Goal: Task Accomplishment & Management: Manage account settings

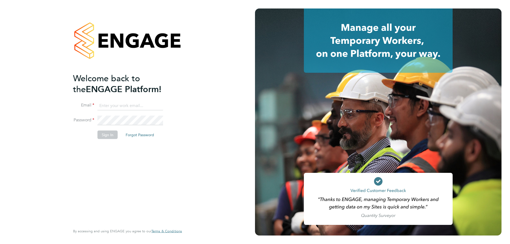
type input "timlerwill@itsconstruction.co.uk"
drag, startPoint x: 104, startPoint y: 128, endPoint x: 106, endPoint y: 132, distance: 4.5
click at [106, 132] on fieldset "Email timlerwill@itsconstruction.co.uk Password Sign In Forgot Password" at bounding box center [125, 123] width 104 height 44
click at [109, 136] on button "Sign In" at bounding box center [107, 135] width 20 height 8
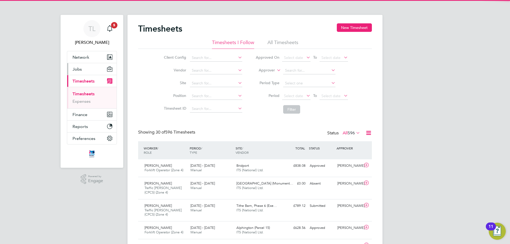
click at [76, 70] on span "Jobs" at bounding box center [76, 69] width 9 height 5
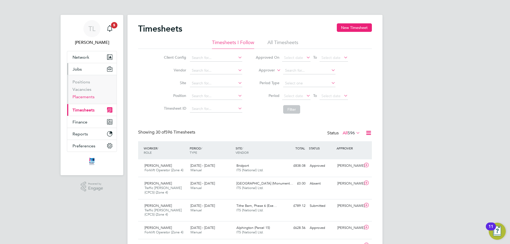
click at [85, 95] on link "Placements" at bounding box center [83, 96] width 22 height 5
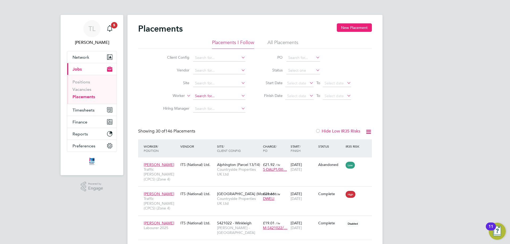
click at [212, 94] on input at bounding box center [219, 95] width 52 height 7
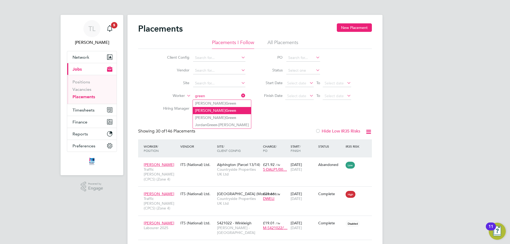
click at [217, 111] on li "Terry Green" at bounding box center [222, 110] width 58 height 7
type input "[PERSON_NAME]"
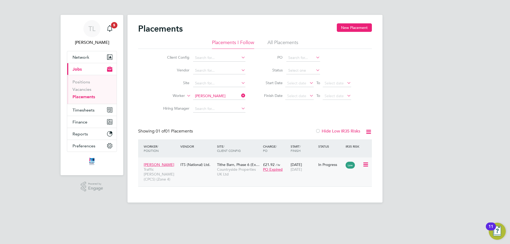
click at [212, 172] on div "Terry Green Traffic Marshall (CPCS) (Zone 4) ITS (National) Ltd. Tithe Barn, Ph…" at bounding box center [255, 171] width 234 height 29
click at [232, 171] on span "Countryside Properties UK Ltd" at bounding box center [238, 172] width 43 height 10
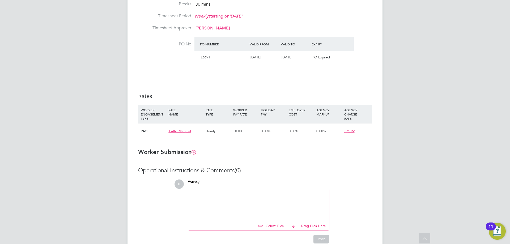
scroll to position [304, 0]
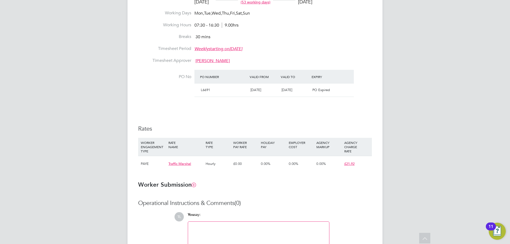
click at [282, 88] on span "[DATE]" at bounding box center [286, 90] width 11 height 5
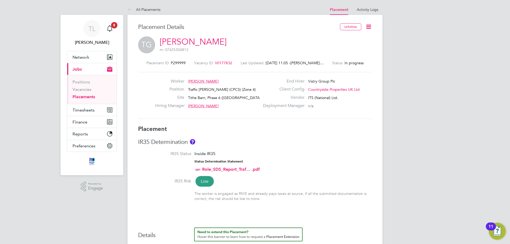
click at [216, 60] on div "Placement ID P299999 Vacancy ID V0177832 Last Updated 02 Sep 2025, 11:05 - Kimb…" at bounding box center [255, 89] width 234 height 71
click at [216, 61] on span "V0177832" at bounding box center [223, 63] width 17 height 5
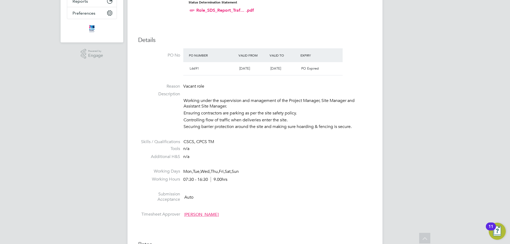
click at [281, 69] on span "22 Aug 2025" at bounding box center [275, 68] width 11 height 5
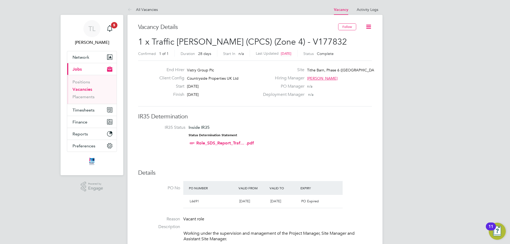
click at [369, 28] on icon at bounding box center [368, 26] width 7 height 7
click at [351, 37] on li "Edit Vacancy" at bounding box center [355, 39] width 31 height 7
click at [351, 39] on li "Edit Vacancy" at bounding box center [355, 39] width 31 height 7
click at [298, 129] on li "IR35 Status Inside IR35 Status Determination Statement Role_SDS_Report_Traf... …" at bounding box center [254, 136] width 223 height 23
click at [369, 27] on icon at bounding box center [368, 26] width 7 height 7
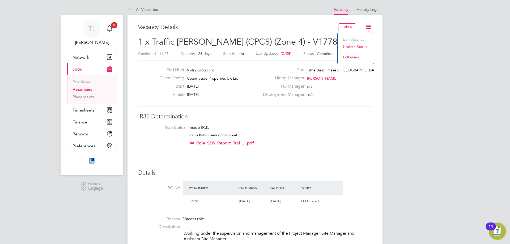
click at [371, 23] on icon at bounding box center [368, 26] width 7 height 7
click at [354, 102] on div "End Hirer Vistry Group Plc Client Config Countryside Properties UK Ltd Start 05…" at bounding box center [255, 84] width 234 height 46
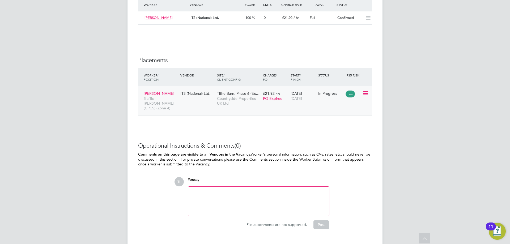
scroll to position [461, 0]
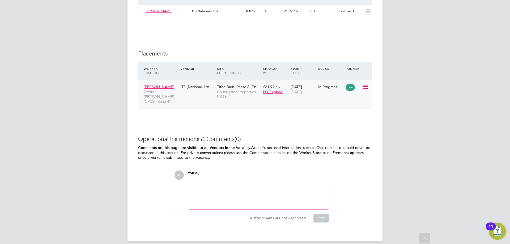
click at [240, 93] on span "Countryside Properties UK Ltd" at bounding box center [238, 94] width 43 height 10
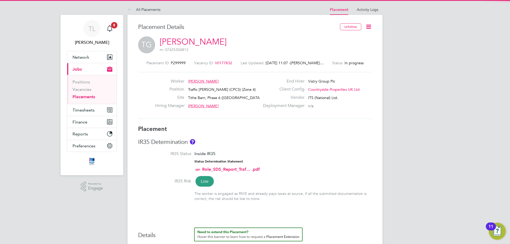
click at [366, 23] on icon at bounding box center [368, 26] width 7 height 7
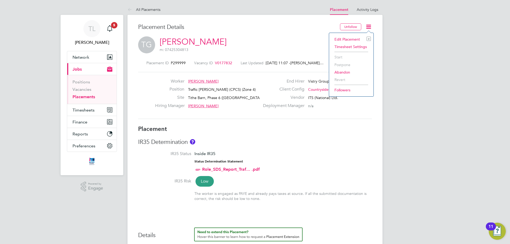
click at [366, 23] on icon at bounding box center [368, 26] width 7 height 7
click at [367, 25] on icon at bounding box center [368, 26] width 7 height 7
click at [354, 36] on li "Edit Placement e" at bounding box center [350, 39] width 39 height 7
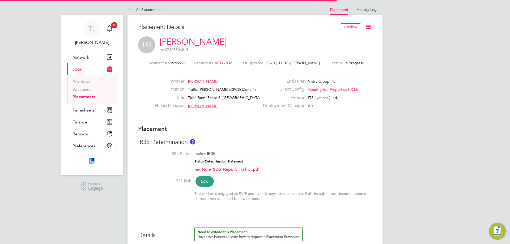
scroll to position [3, 3]
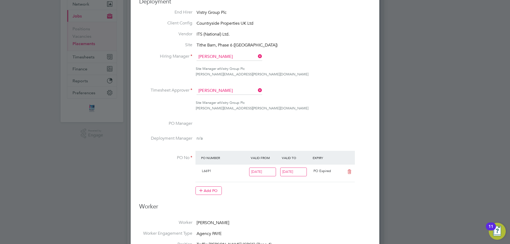
click at [295, 176] on input "22 Aug 2025" at bounding box center [293, 171] width 27 height 9
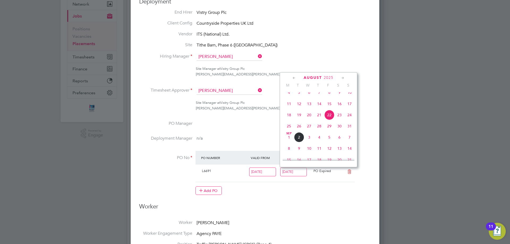
click at [327, 141] on span "5" at bounding box center [329, 137] width 10 height 10
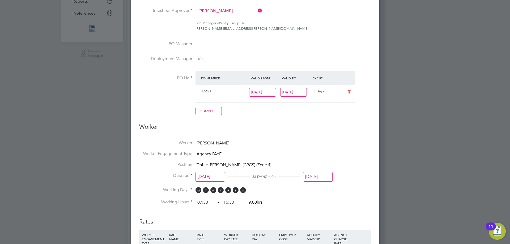
click at [292, 90] on input "05 Sep 2025" at bounding box center [293, 92] width 27 height 9
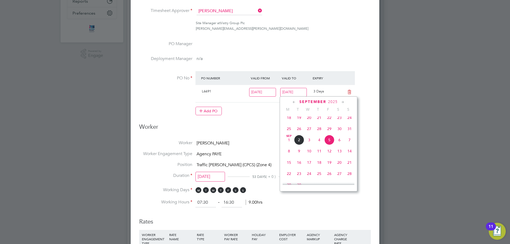
click at [289, 177] on span "22" at bounding box center [289, 174] width 10 height 10
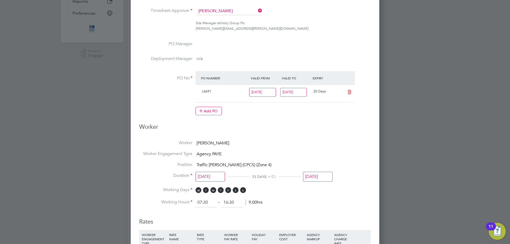
click at [324, 135] on ng-form "Deployment End Hirer Vistry Group Plc Client Config Countryside Properties UK L…" at bounding box center [254, 191] width 231 height 546
click at [293, 94] on input "22 Sep 2025" at bounding box center [293, 92] width 27 height 9
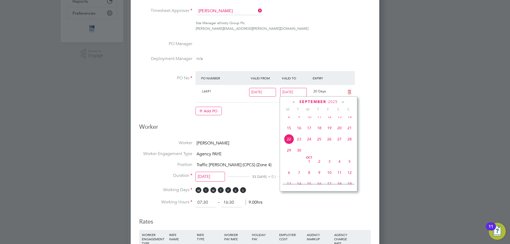
click at [331, 144] on span "26" at bounding box center [329, 139] width 10 height 10
type input "26 Sep 2025"
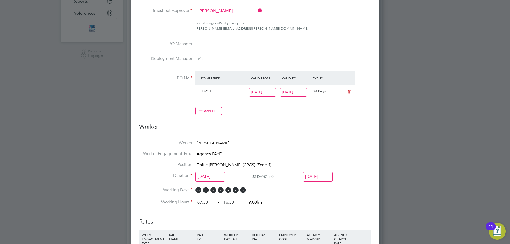
click at [313, 137] on ng-form "Deployment End Hirer Vistry Group Plc Client Config Countryside Properties UK L…" at bounding box center [254, 191] width 231 height 546
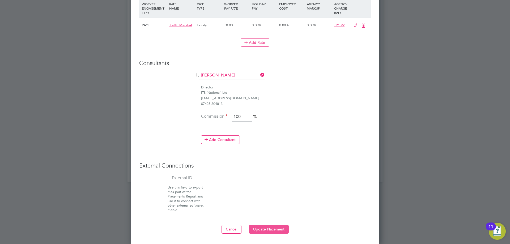
click at [264, 227] on button "Update Placement" at bounding box center [269, 229] width 40 height 8
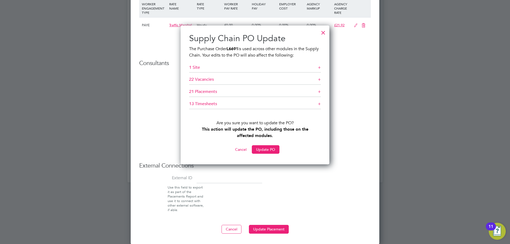
click at [274, 91] on h5 "21 Placements +" at bounding box center [255, 93] width 132 height 8
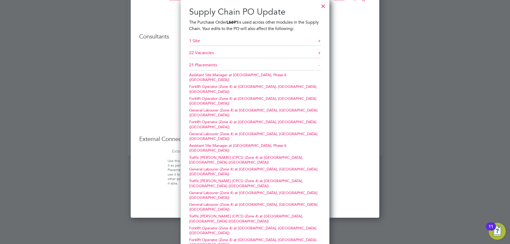
click at [303, 63] on h5 "21 Placements -" at bounding box center [255, 66] width 132 height 8
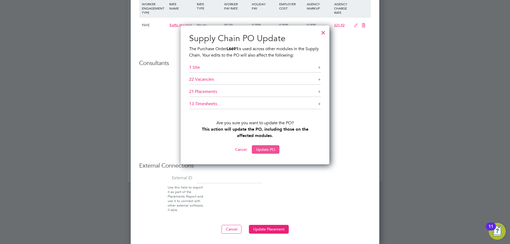
click at [264, 147] on button "Update PO" at bounding box center [266, 149] width 28 height 8
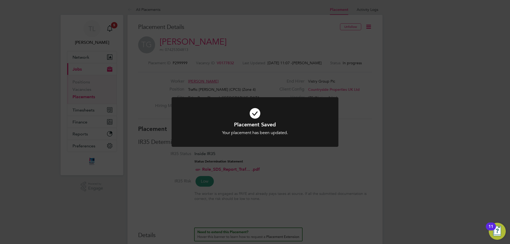
click at [339, 153] on div "Placement Saved Your placement has been updated. Cancel Okay" at bounding box center [255, 122] width 510 height 244
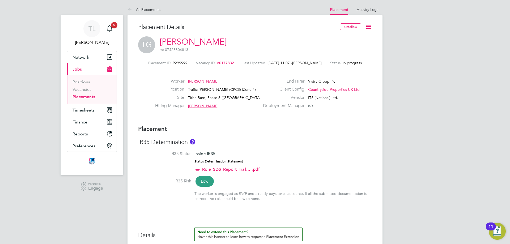
click at [83, 97] on link "Placements" at bounding box center [83, 96] width 23 height 5
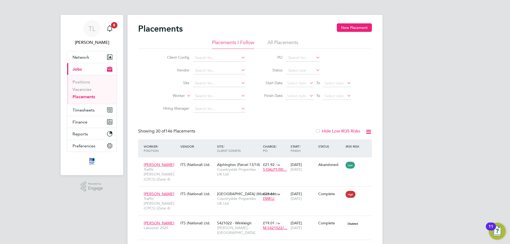
click at [224, 77] on li "Site" at bounding box center [202, 83] width 100 height 13
click at [219, 84] on input at bounding box center [219, 83] width 52 height 7
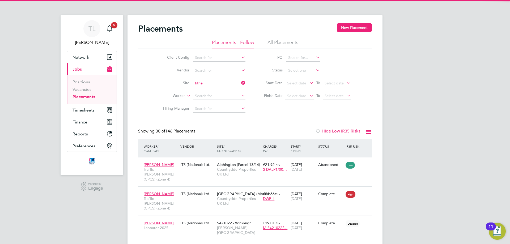
click at [217, 93] on li "Tithe Barn, Phase 6 (Exeter)" at bounding box center [231, 90] width 77 height 7
type input "Tithe Barn, Phase 6 (Exeter)"
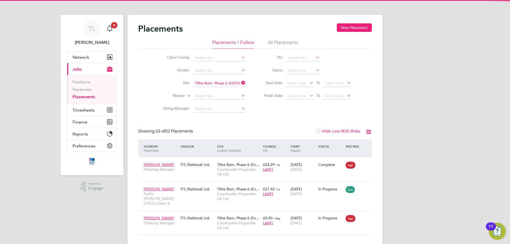
click at [261, 122] on div "Placements New Placement Placements I Follow All Placements Client Config Vendo…" at bounding box center [255, 129] width 234 height 212
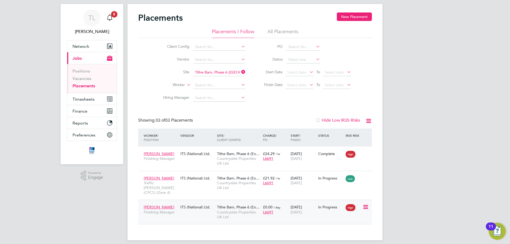
click at [232, 210] on span "Countryside Properties UK Ltd" at bounding box center [238, 215] width 43 height 10
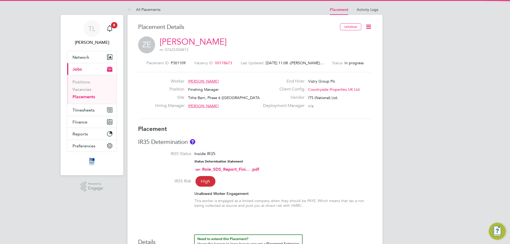
click at [368, 29] on icon at bounding box center [368, 26] width 7 height 7
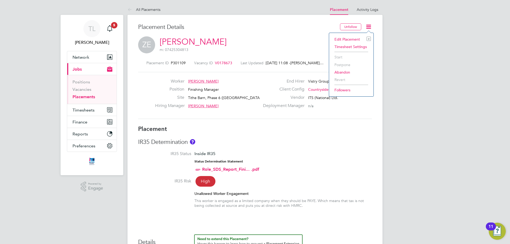
click at [354, 37] on li "Edit Placement e" at bounding box center [350, 39] width 39 height 7
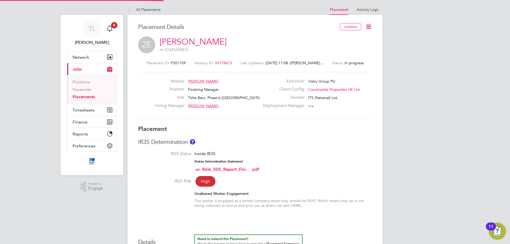
type input "[PERSON_NAME]"
type input "[DATE]"
type input "07:30"
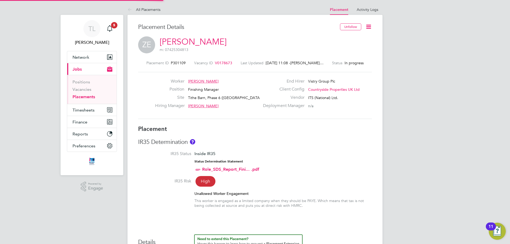
type input "16:30"
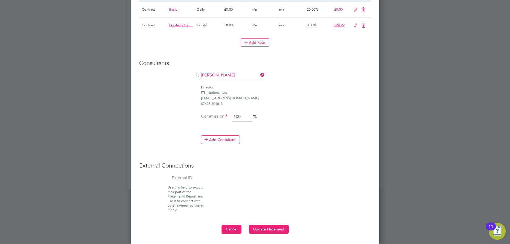
click at [241, 227] on button "Cancel" at bounding box center [231, 229] width 20 height 8
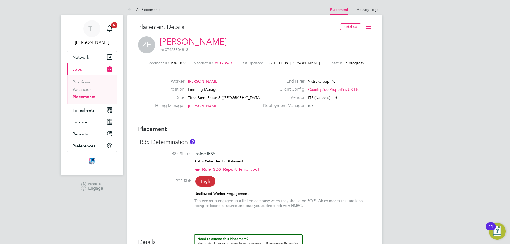
click at [217, 62] on span "V0178673" at bounding box center [223, 63] width 17 height 5
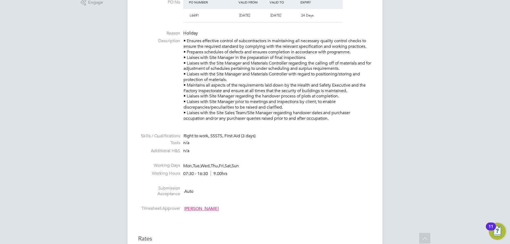
scroll to position [106, 0]
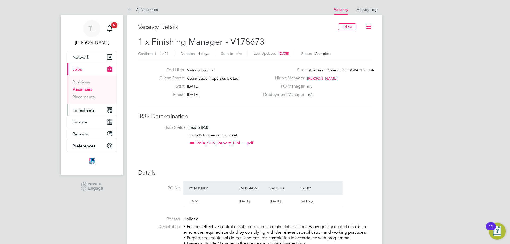
click at [83, 111] on span "Timesheets" at bounding box center [83, 109] width 22 height 5
click at [82, 109] on span "Timesheets" at bounding box center [83, 109] width 22 height 5
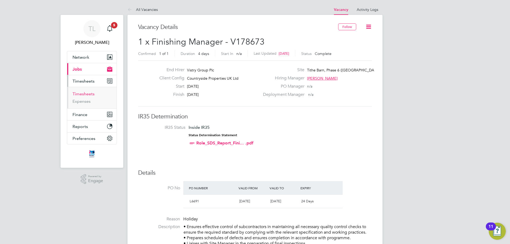
click at [86, 94] on link "Timesheets" at bounding box center [83, 93] width 22 height 5
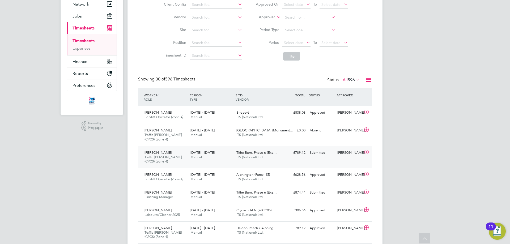
click at [225, 158] on div "25 - 31 Aug 2025 Manual" at bounding box center [211, 154] width 46 height 13
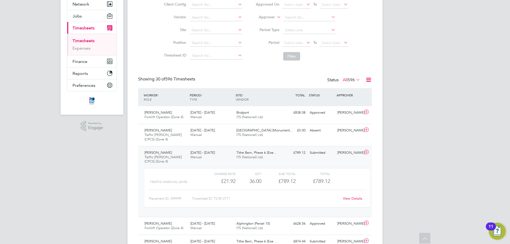
click at [348, 197] on link "View Details" at bounding box center [352, 198] width 19 height 5
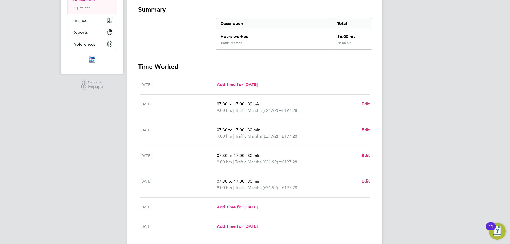
scroll to position [1, 0]
